Goal: Book appointment/travel/reservation

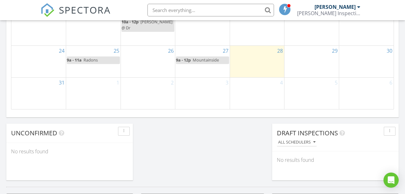
scroll to position [487, 0]
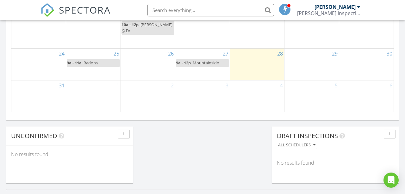
click at [148, 92] on div "2" at bounding box center [148, 97] width 54 height 32
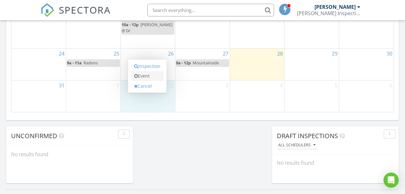
click at [145, 76] on link "Event" at bounding box center [147, 76] width 33 height 10
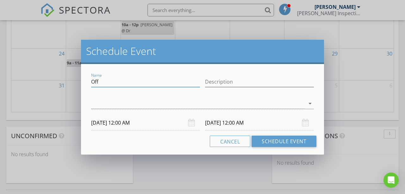
drag, startPoint x: 121, startPoint y: 79, endPoint x: 75, endPoint y: 75, distance: 46.1
click at [74, 76] on div "Schedule Event Name Off Description arrow_drop_down [DATE] 12:00 AM [DATE] 12:0…" at bounding box center [202, 97] width 405 height 194
type input "Draw Inspection"
paste input "[STREET_ADDRESS][US_STATE]"
type input "[STREET_ADDRESS][US_STATE]"
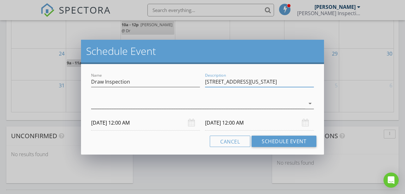
click at [95, 103] on div at bounding box center [198, 104] width 214 height 10
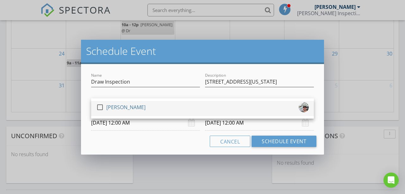
click at [100, 107] on div at bounding box center [99, 107] width 11 height 11
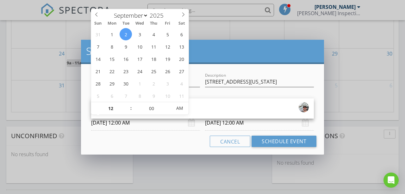
click at [123, 123] on input "[DATE] 12:00 AM" at bounding box center [145, 122] width 109 height 15
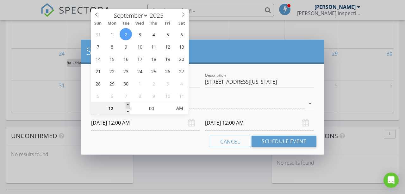
type input "01"
type input "[DATE] 1:00 AM"
click at [129, 105] on span at bounding box center [127, 105] width 4 height 6
type input "02"
type input "[DATE] 2:00 AM"
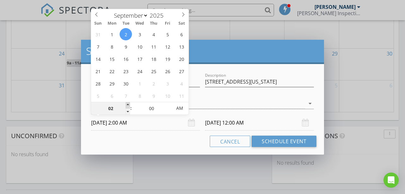
click at [129, 105] on span at bounding box center [127, 105] width 4 height 6
type input "02"
type input "[DATE] 2:00 AM"
type input "03"
type input "[DATE] 3:00 AM"
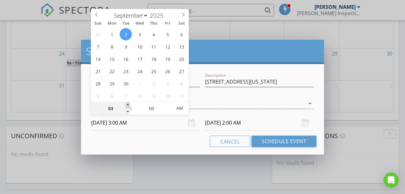
click at [129, 105] on span at bounding box center [127, 105] width 4 height 6
type input "03"
type input "[DATE] 3:00 AM"
type input "[DATE] 3:00 PM"
click at [235, 124] on input "[DATE] 3:00 PM" at bounding box center [259, 122] width 109 height 15
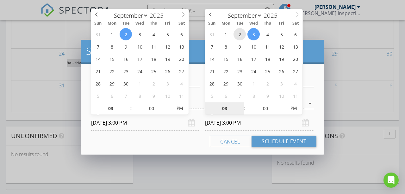
type input "[DATE] 3:00 PM"
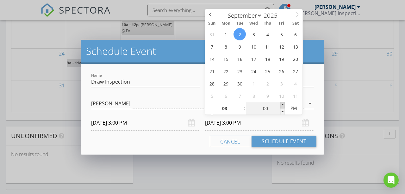
type input "05"
type input "[DATE] 3:05 PM"
click at [282, 105] on span at bounding box center [282, 105] width 4 height 6
type input "10"
type input "[DATE] 3:10 PM"
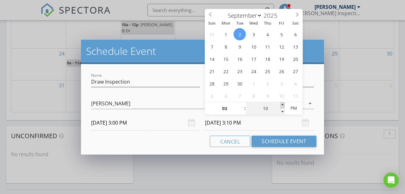
click at [282, 105] on span at bounding box center [282, 105] width 4 height 6
type input "15"
type input "[DATE] 3:15 PM"
click at [282, 105] on span at bounding box center [282, 105] width 4 height 6
type input "20"
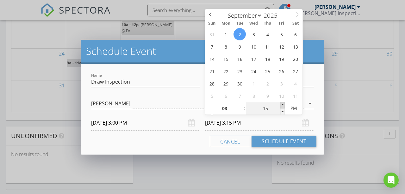
type input "[DATE] 3:20 PM"
click at [282, 105] on span at bounding box center [282, 105] width 4 height 6
type input "25"
type input "[DATE] 3:25 PM"
click at [282, 105] on span at bounding box center [282, 105] width 4 height 6
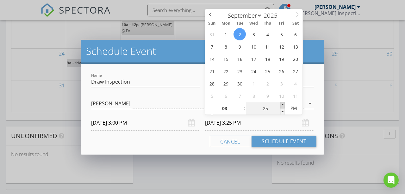
type input "30"
type input "[DATE] 3:30 PM"
click at [282, 105] on span at bounding box center [282, 105] width 4 height 6
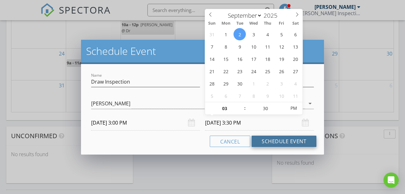
click at [277, 141] on button "Schedule Event" at bounding box center [283, 141] width 65 height 11
